Goal: Information Seeking & Learning: Check status

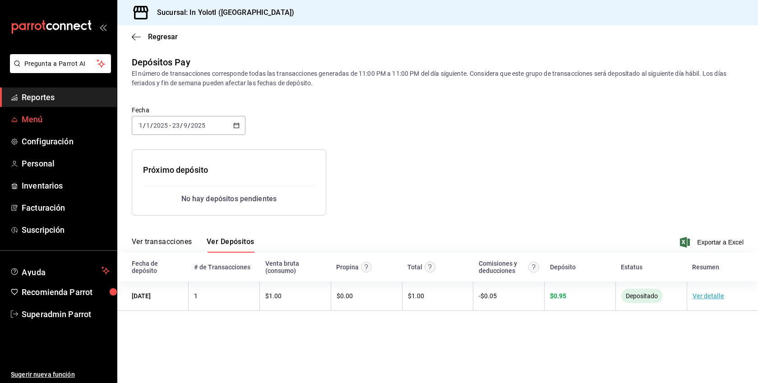
click at [45, 118] on span "Menú" at bounding box center [66, 119] width 88 height 12
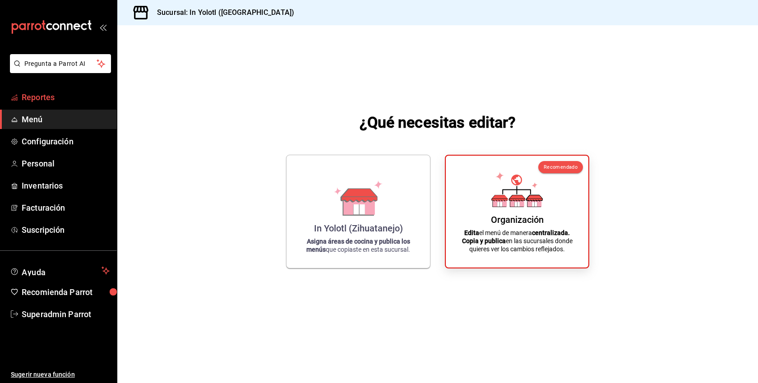
click at [48, 95] on span "Reportes" at bounding box center [66, 97] width 88 height 12
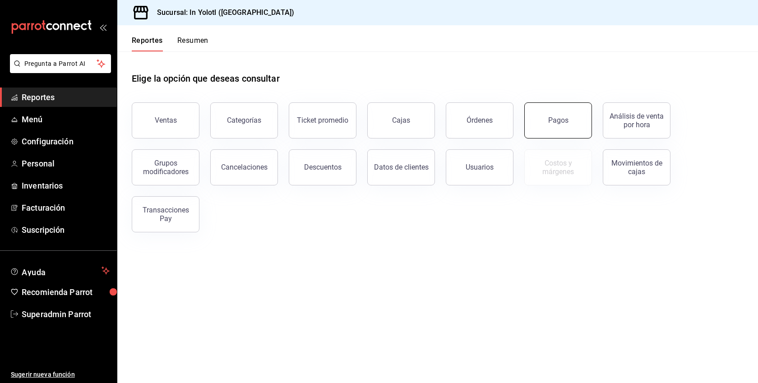
click at [568, 121] on button "Pagos" at bounding box center [559, 120] width 68 height 36
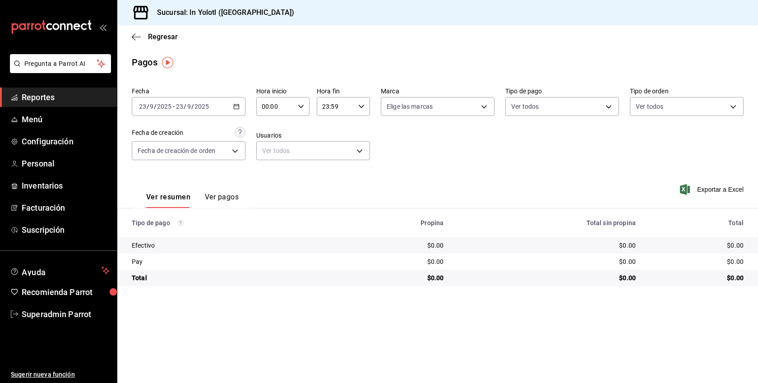
click at [224, 200] on button "Ver pagos" at bounding box center [222, 200] width 34 height 15
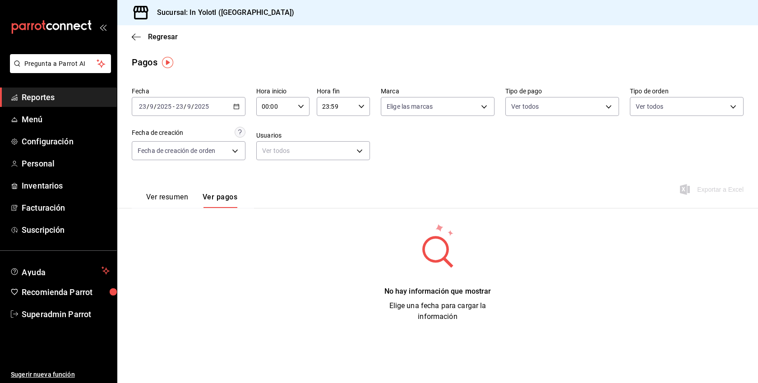
click at [198, 102] on div "[DATE] [DATE] - [DATE] [DATE]" at bounding box center [189, 106] width 114 height 19
click at [153, 216] on span "Año actual" at bounding box center [175, 214] width 70 height 9
